Goal: Transaction & Acquisition: Obtain resource

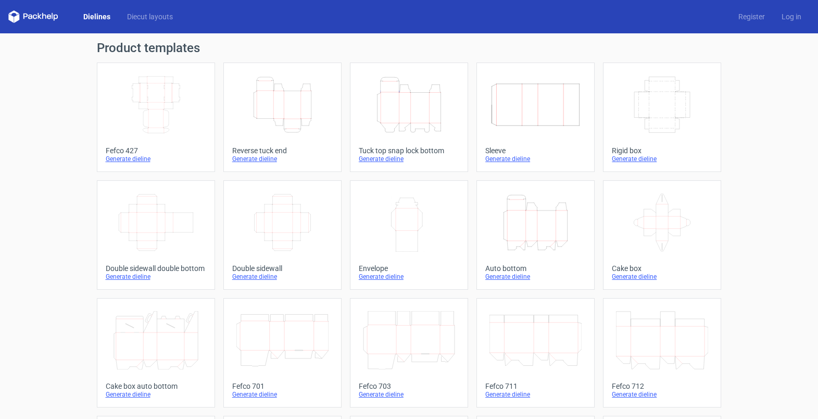
click at [412, 117] on icon "Height Depth Width" at bounding box center [409, 104] width 92 height 58
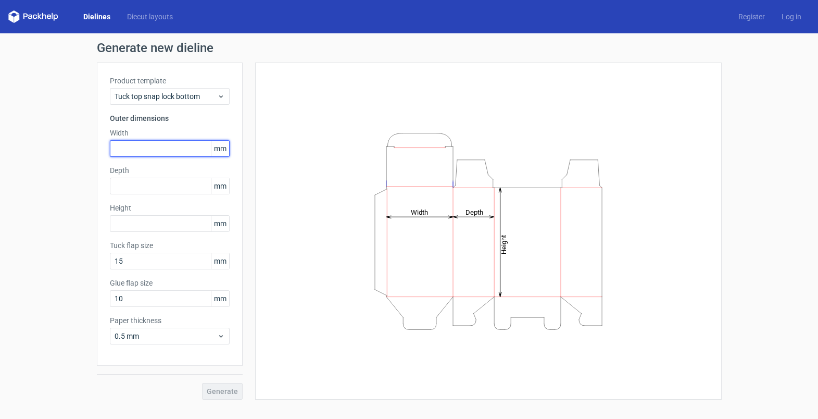
click at [154, 150] on input "text" at bounding box center [170, 148] width 120 height 17
type input "100"
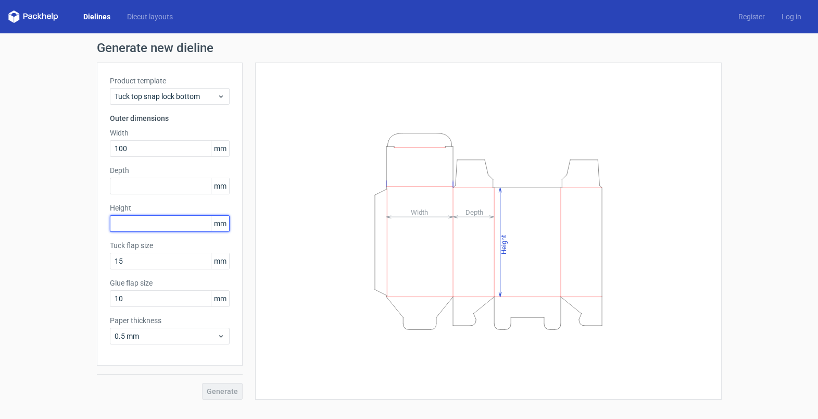
click at [137, 223] on input "text" at bounding box center [170, 223] width 120 height 17
type input "150"
click at [143, 188] on input "text" at bounding box center [170, 185] width 120 height 17
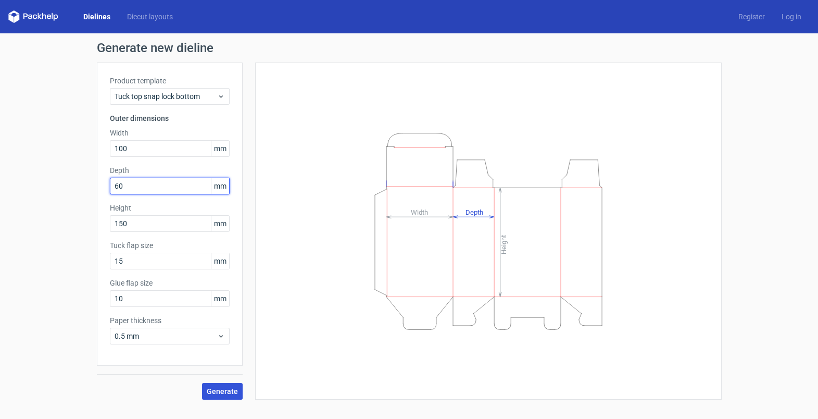
type input "60"
click at [230, 385] on button "Generate" at bounding box center [222, 391] width 41 height 17
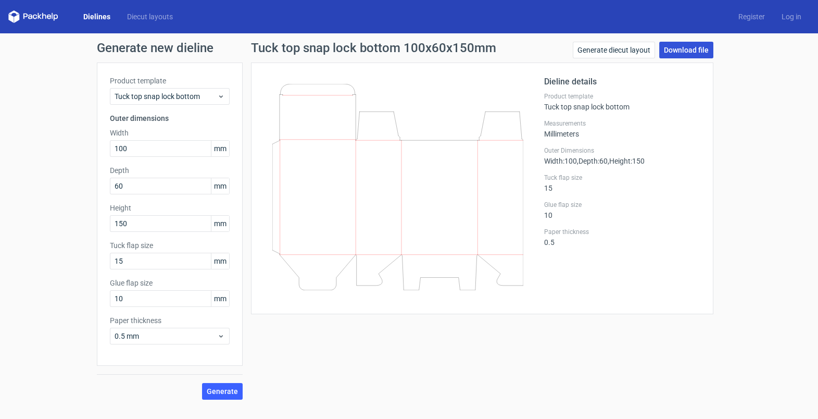
click at [693, 48] on link "Download file" at bounding box center [686, 50] width 54 height 17
click at [429, 92] on icon at bounding box center [397, 187] width 251 height 206
click at [333, 168] on icon at bounding box center [397, 187] width 251 height 206
click at [35, 9] on div "Dielines Diecut layouts Register Log in" at bounding box center [409, 16] width 818 height 33
click at [36, 21] on icon at bounding box center [33, 16] width 50 height 12
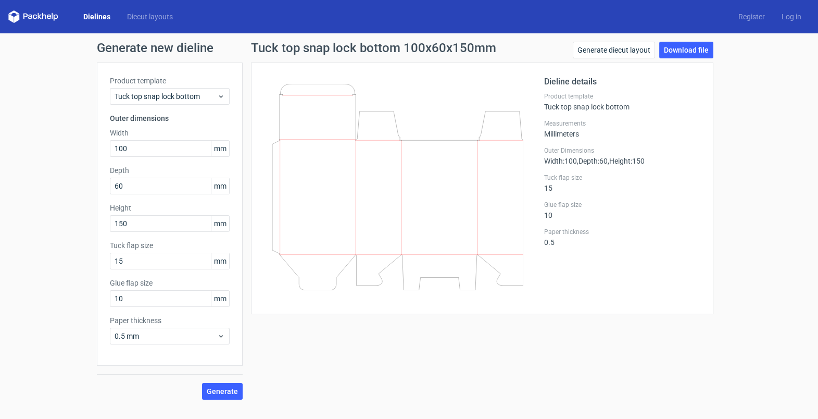
click at [42, 17] on icon at bounding box center [44, 16] width 4 height 6
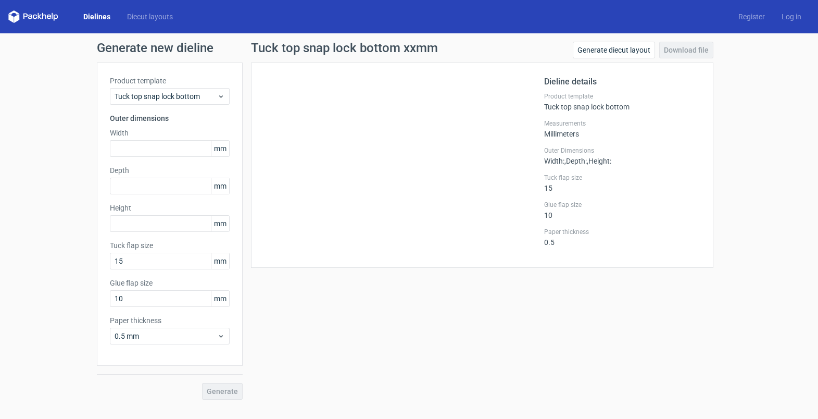
click at [47, 19] on icon at bounding box center [33, 16] width 50 height 12
click at [44, 18] on icon at bounding box center [33, 16] width 50 height 12
click at [96, 19] on link "Dielines" at bounding box center [97, 16] width 44 height 10
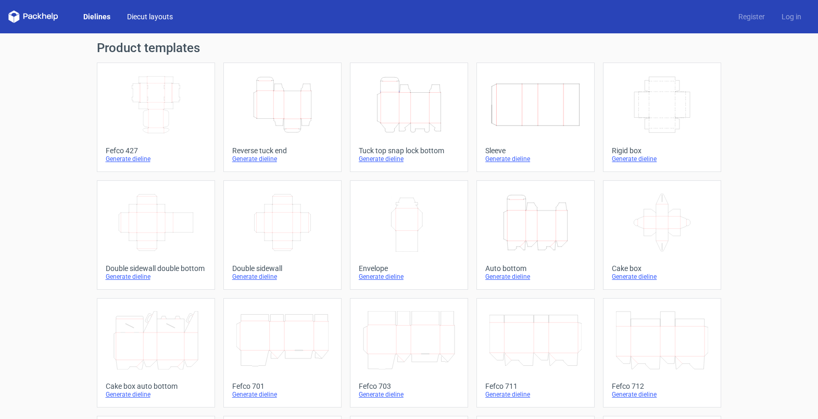
click at [138, 19] on link "Diecut layouts" at bounding box center [150, 16] width 62 height 10
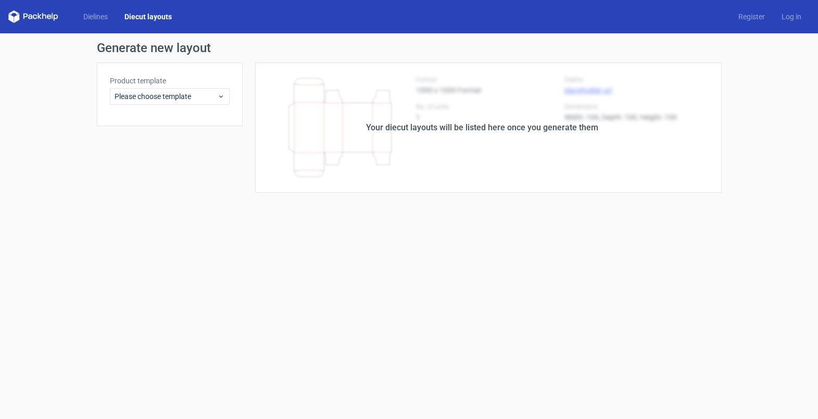
click at [42, 18] on icon at bounding box center [33, 16] width 50 height 12
click at [104, 19] on link "Dielines" at bounding box center [95, 16] width 41 height 10
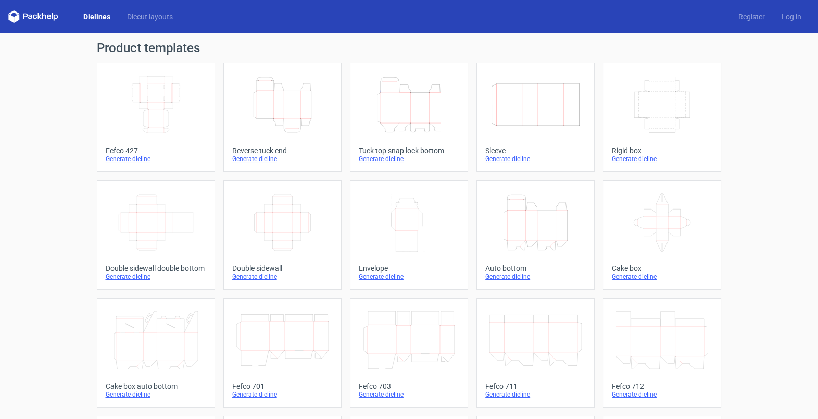
click at [31, 17] on icon at bounding box center [33, 16] width 50 height 12
click at [277, 117] on icon "Height Depth Width" at bounding box center [282, 104] width 92 height 58
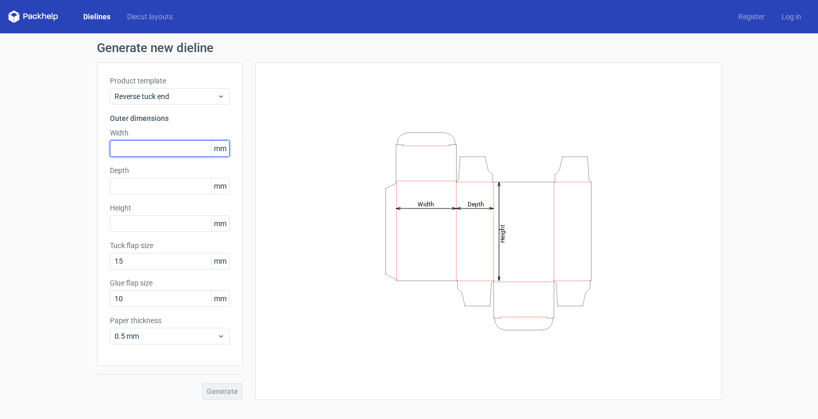
click at [128, 149] on input "text" at bounding box center [170, 148] width 120 height 17
click at [133, 151] on input "text" at bounding box center [170, 148] width 120 height 17
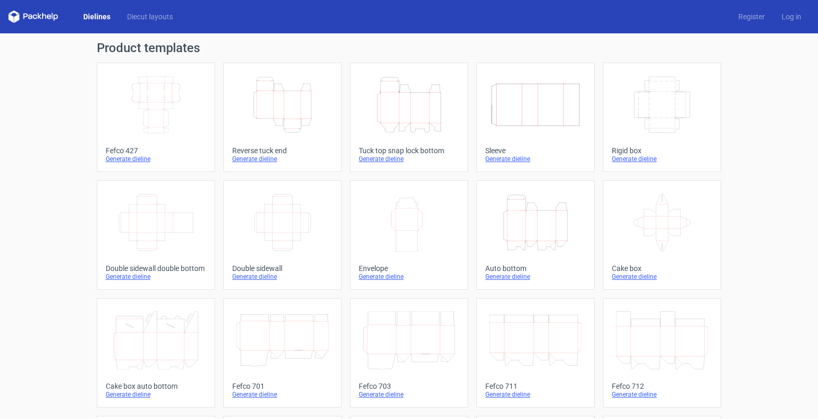
click at [279, 106] on icon "Height Depth Width" at bounding box center [282, 104] width 92 height 58
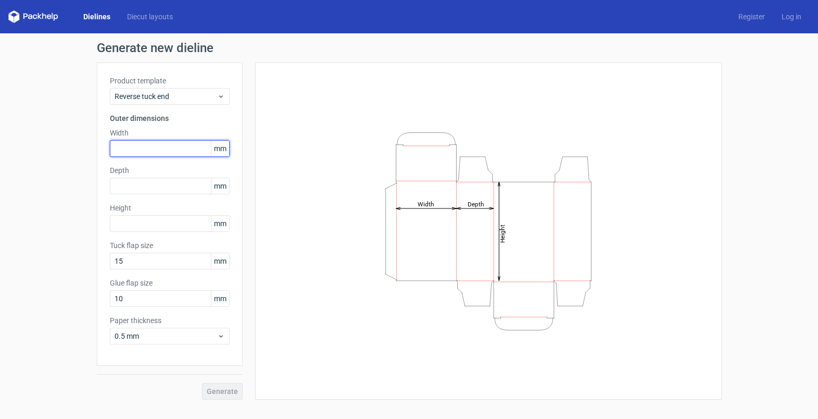
click at [141, 147] on input "text" at bounding box center [170, 148] width 120 height 17
type input "100"
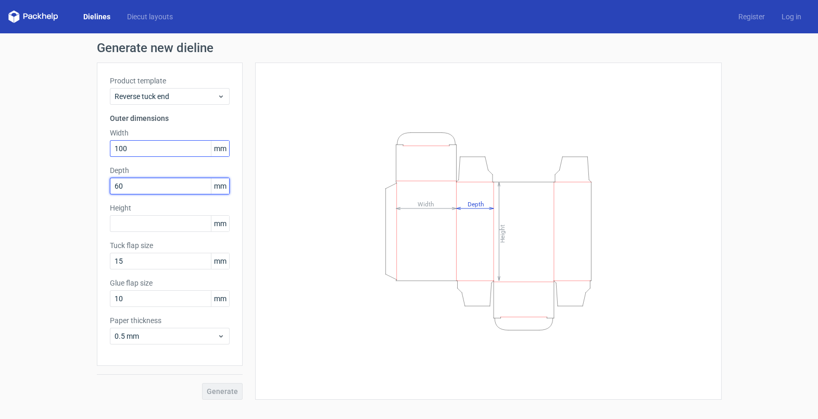
type input "60"
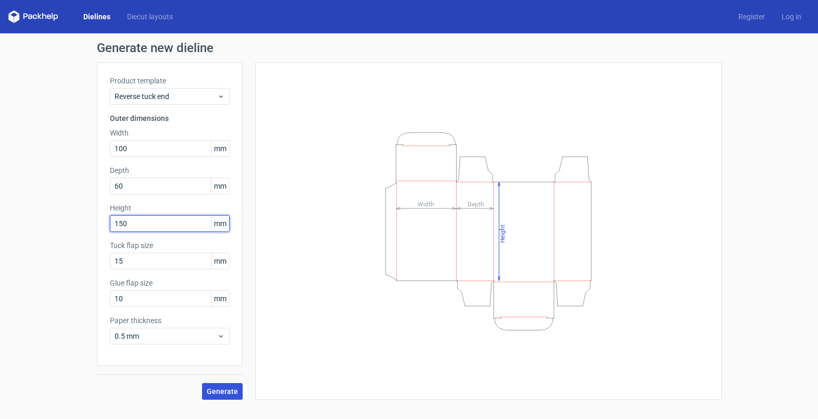
type input "150"
click at [226, 394] on span "Generate" at bounding box center [222, 390] width 31 height 7
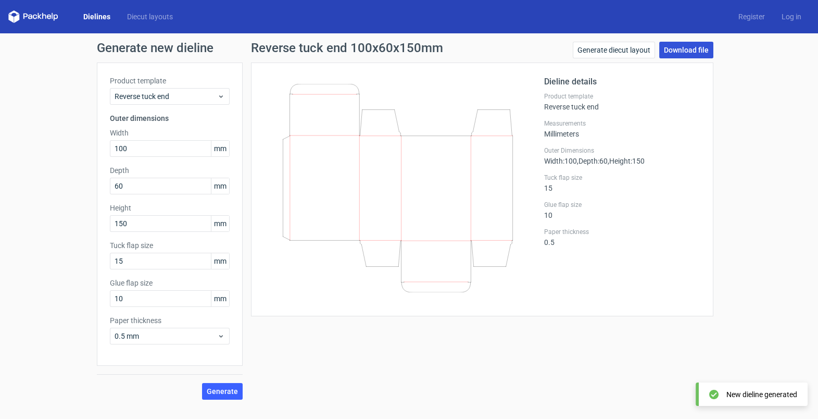
click at [690, 50] on link "Download file" at bounding box center [686, 50] width 54 height 17
click at [468, 293] on div at bounding box center [404, 188] width 280 height 227
click at [345, 162] on icon at bounding box center [397, 188] width 251 height 208
